Goal: Information Seeking & Learning: Learn about a topic

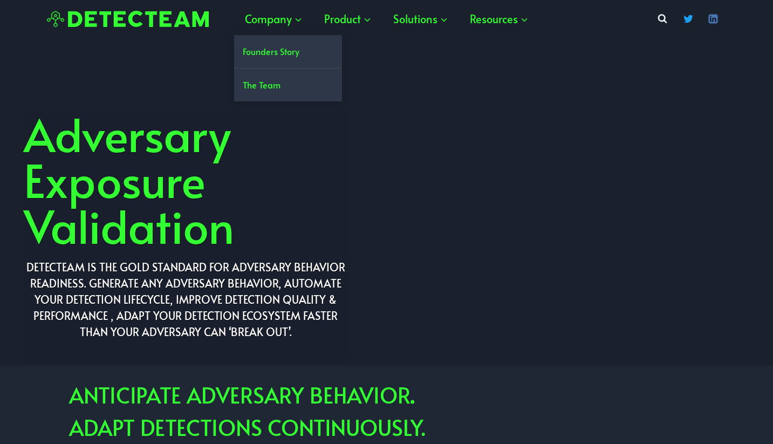
click at [260, 48] on link "Founders Story" at bounding box center [288, 51] width 108 height 33
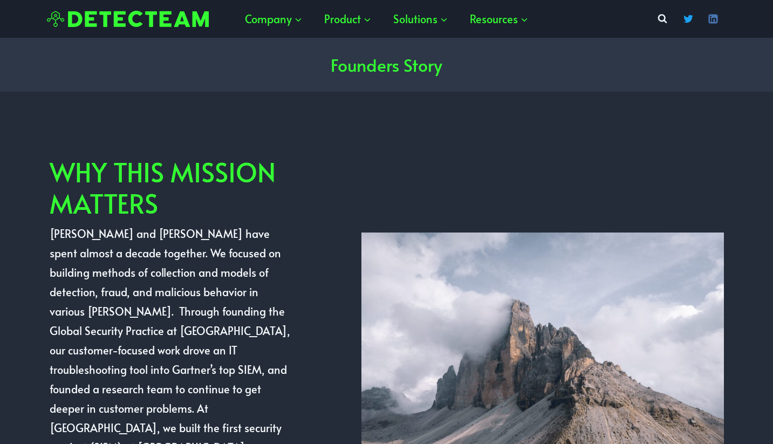
click at [279, 56] on header "Founders Story" at bounding box center [386, 65] width 747 height 54
click at [266, 19] on span "Company Expand" at bounding box center [274, 18] width 58 height 19
click at [270, 54] on link "Founders Story" at bounding box center [288, 51] width 108 height 33
click at [263, 91] on link "The Team" at bounding box center [288, 85] width 108 height 33
click at [265, 83] on link "The Team" at bounding box center [288, 85] width 108 height 33
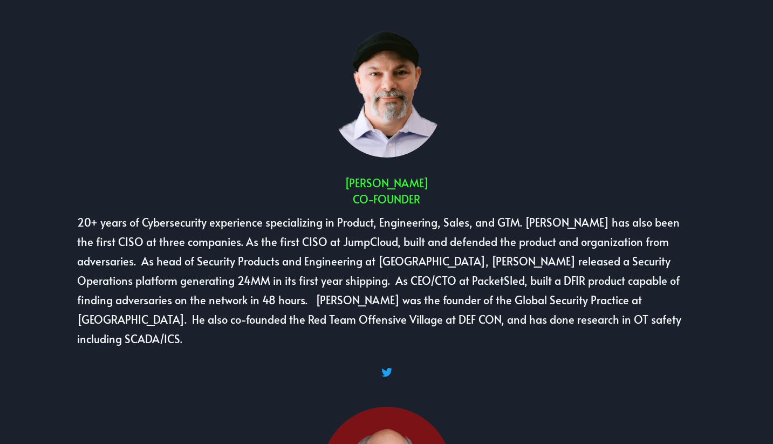
scroll to position [128, 0]
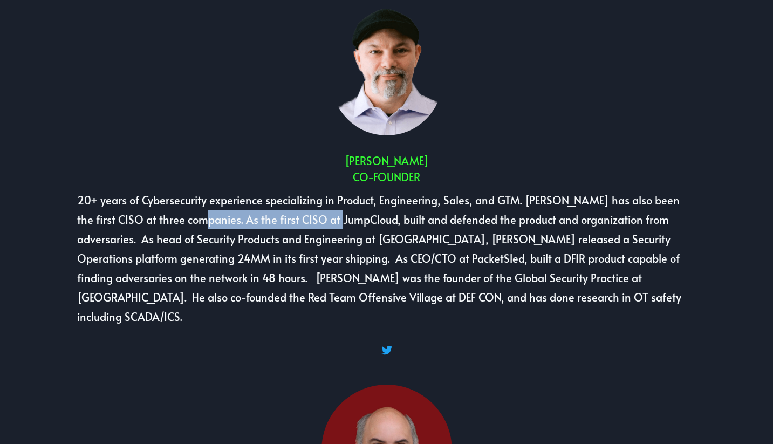
drag, startPoint x: 171, startPoint y: 222, endPoint x: 311, endPoint y: 219, distance: 139.8
click at [311, 219] on p "20+ years of Cybersecurity experience specializing in Product, Engineering, Sal…" at bounding box center [386, 258] width 618 height 136
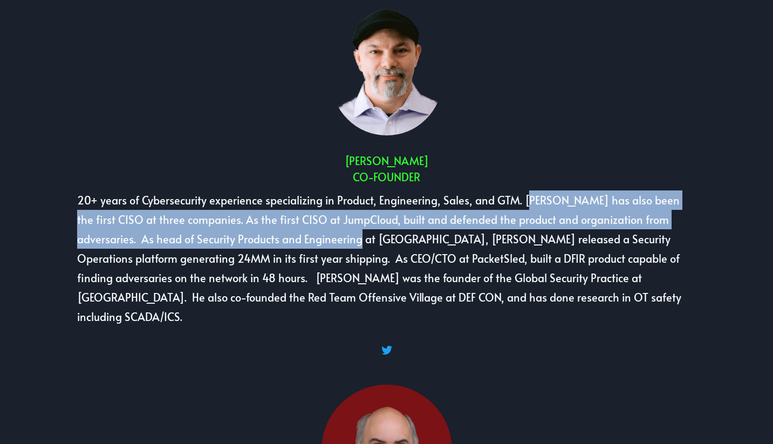
drag, startPoint x: 520, startPoint y: 197, endPoint x: 295, endPoint y: 244, distance: 230.3
click at [295, 244] on p "20+ years of Cybersecurity experience specializing in Product, Engineering, Sal…" at bounding box center [386, 258] width 618 height 136
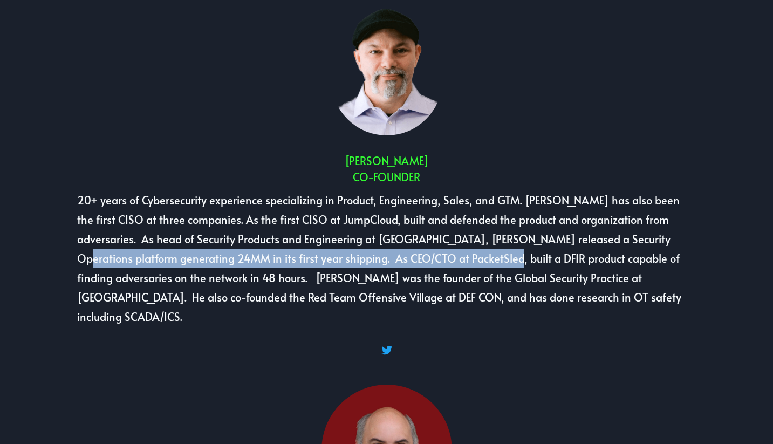
drag, startPoint x: 584, startPoint y: 244, endPoint x: 400, endPoint y: 259, distance: 184.1
click at [400, 259] on p "20+ years of Cybersecurity experience specializing in Product, Engineering, Sal…" at bounding box center [386, 258] width 618 height 136
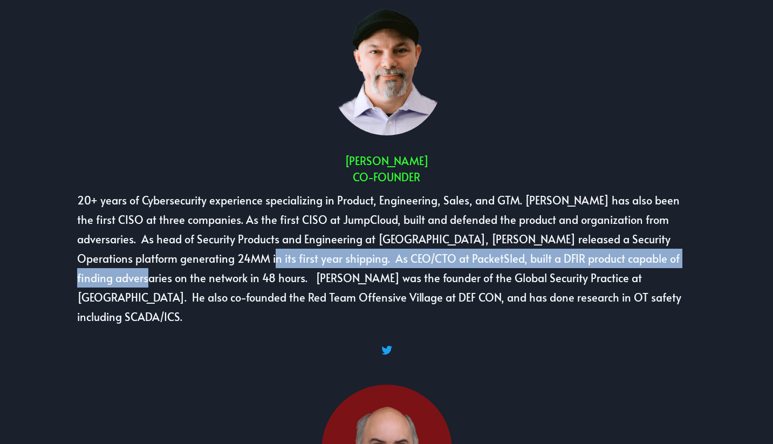
drag, startPoint x: 632, startPoint y: 263, endPoint x: 142, endPoint y: 256, distance: 490.5
click at [142, 256] on p "20+ years of Cybersecurity experience specializing in Product, Engineering, Sal…" at bounding box center [386, 258] width 618 height 136
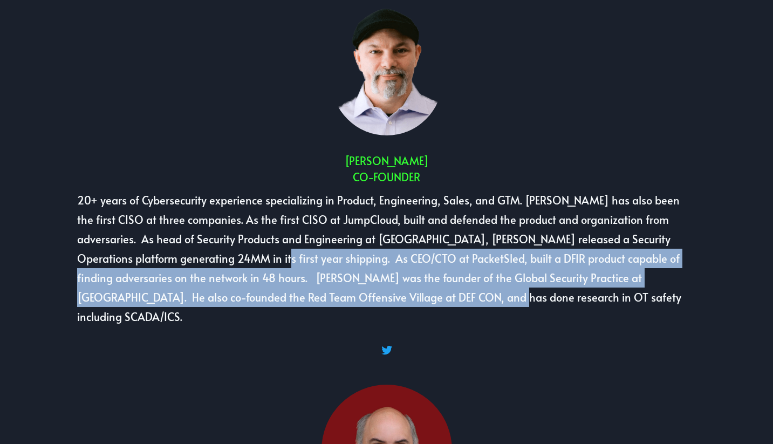
drag, startPoint x: 341, startPoint y: 298, endPoint x: 166, endPoint y: 254, distance: 180.7
click at [166, 254] on p "20+ years of Cybersecurity experience specializing in Product, Engineering, Sal…" at bounding box center [386, 258] width 618 height 136
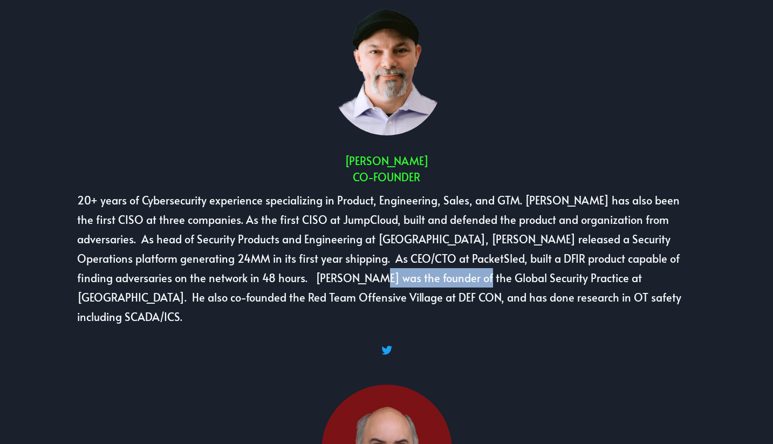
drag, startPoint x: 330, startPoint y: 281, endPoint x: 233, endPoint y: 282, distance: 97.1
click at [233, 282] on p "20+ years of Cybersecurity experience specializing in Product, Engineering, Sal…" at bounding box center [386, 258] width 618 height 136
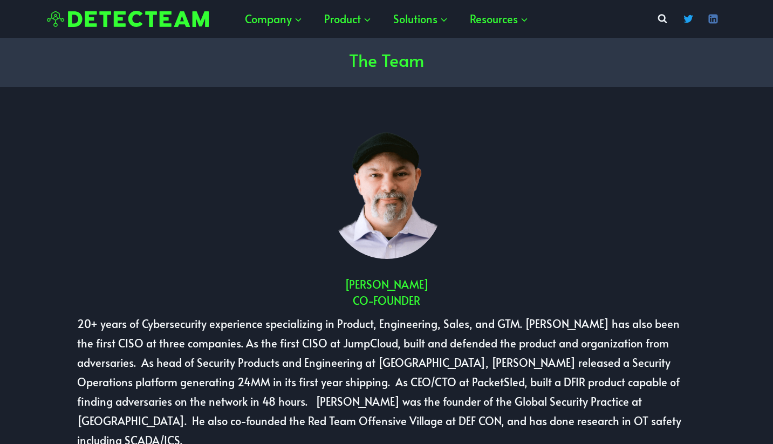
scroll to position [0, 0]
